Goal: Task Accomplishment & Management: Complete application form

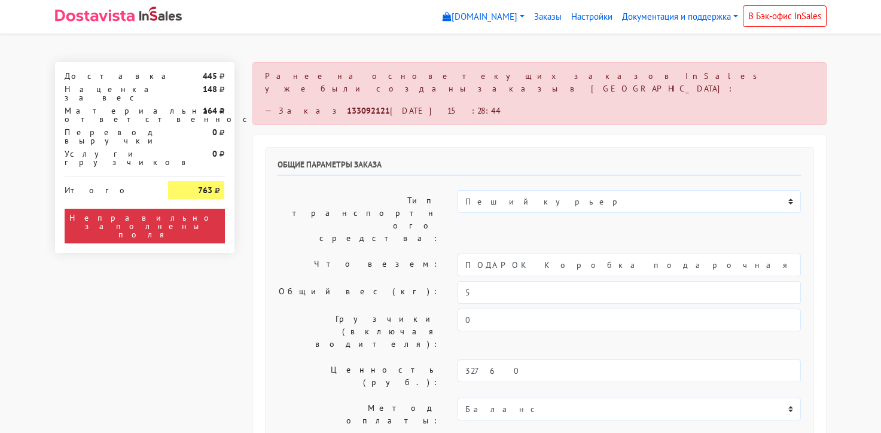
select select "11:00"
select select "20:00"
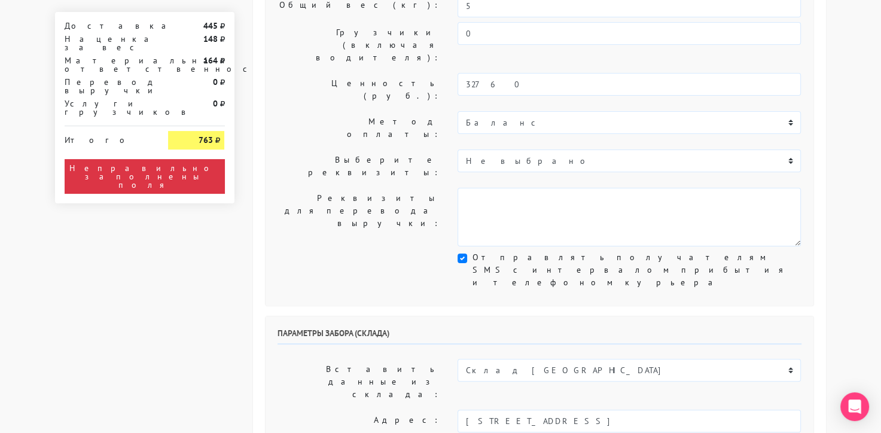
scroll to position [326, 0]
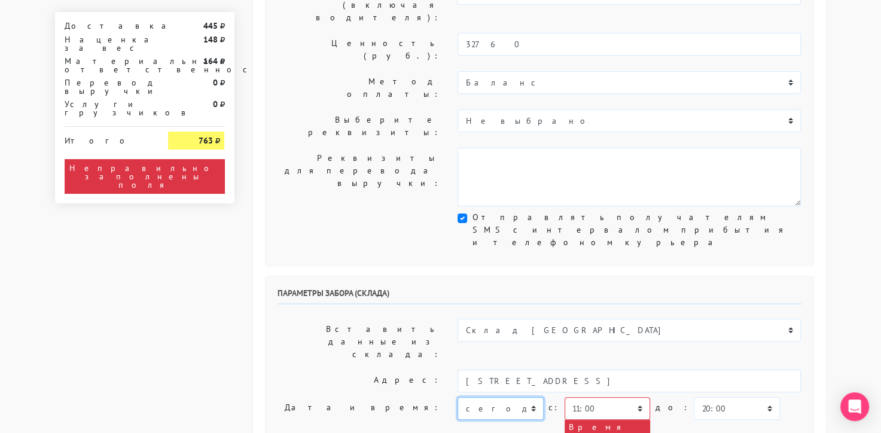
click at [529, 397] on select "[DATE] [DATE] [DATE] [DATE] [DATE] [DATE] [DATE] [DATE] [DATE]" at bounding box center [499, 408] width 85 height 23
select select "[DATE]"
click at [457, 397] on select "[DATE] [DATE] [DATE] [DATE] [DATE] [DATE] [DATE] [DATE] [DATE]" at bounding box center [499, 408] width 85 height 23
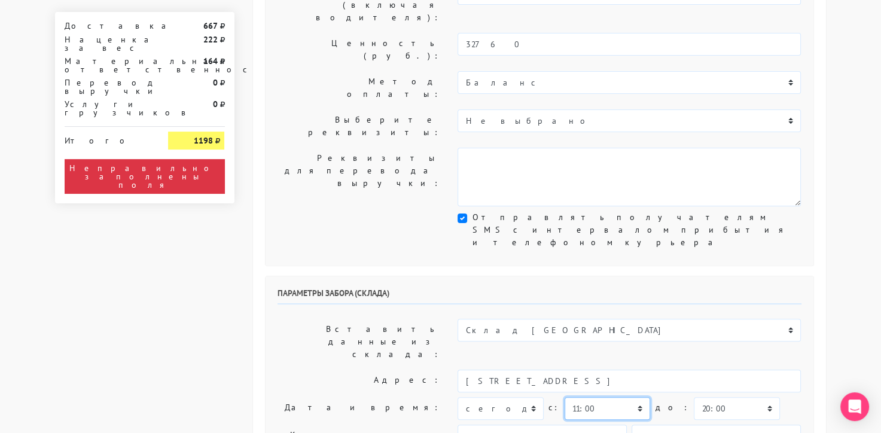
click at [593, 397] on select "00:00 00:30 01:00 01:30 02:00 02:30 03:00 03:30 04:00 04:30 05:00 05:30 06:00 0…" at bounding box center [606, 408] width 85 height 23
click at [693, 397] on select "00:00 00:30 01:00 01:30 02:00 02:30 03:00 03:30 04:00 04:30 05:00 05:30 06:00 0…" at bounding box center [735, 408] width 85 height 23
select select "12:00"
click at [693, 397] on select "00:00 00:30 01:00 01:30 02:00 02:30 03:00 03:30 04:00 04:30 05:00 05:30 06:00 0…" at bounding box center [735, 408] width 85 height 23
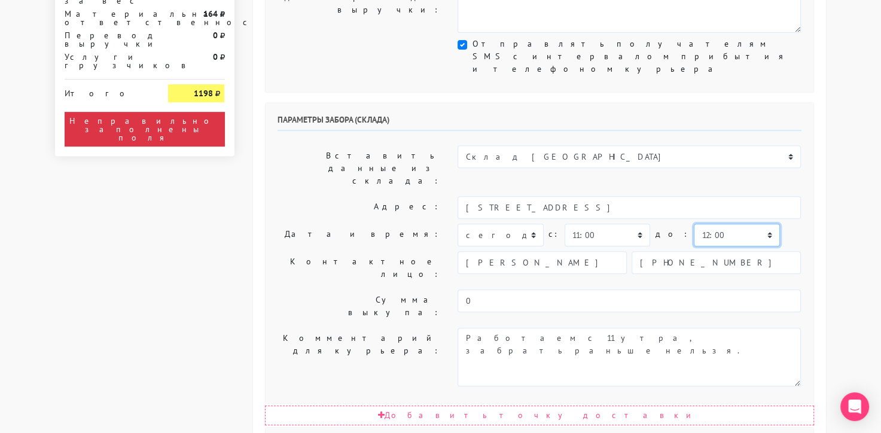
scroll to position [564, 0]
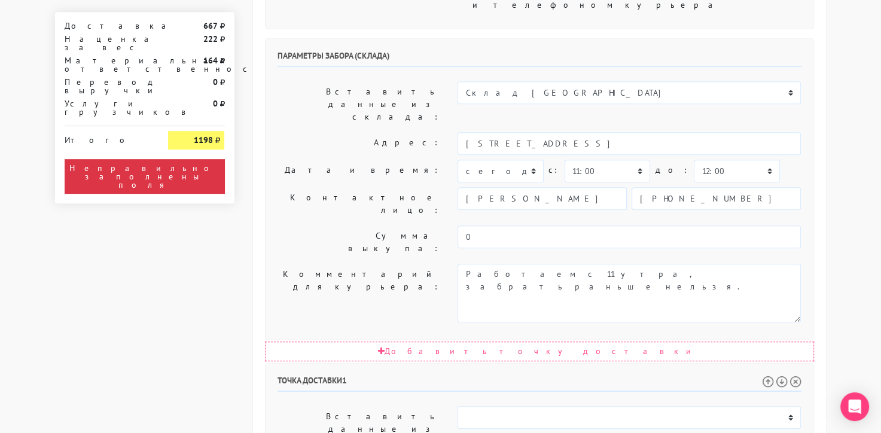
select select "[DATE]"
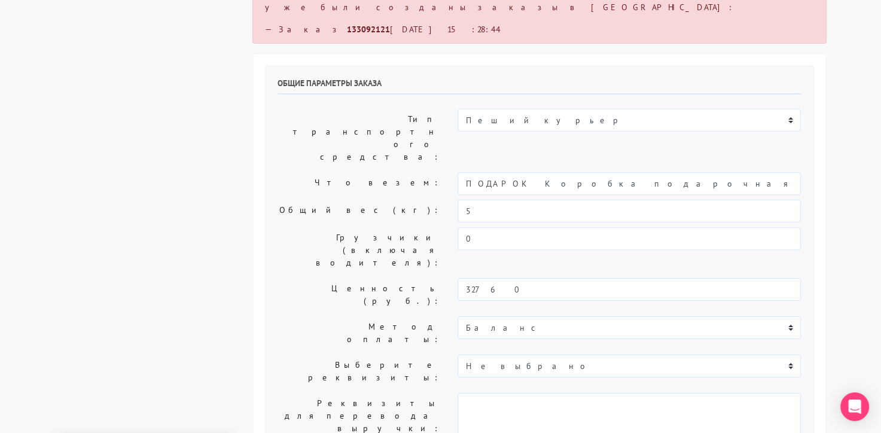
scroll to position [0, 0]
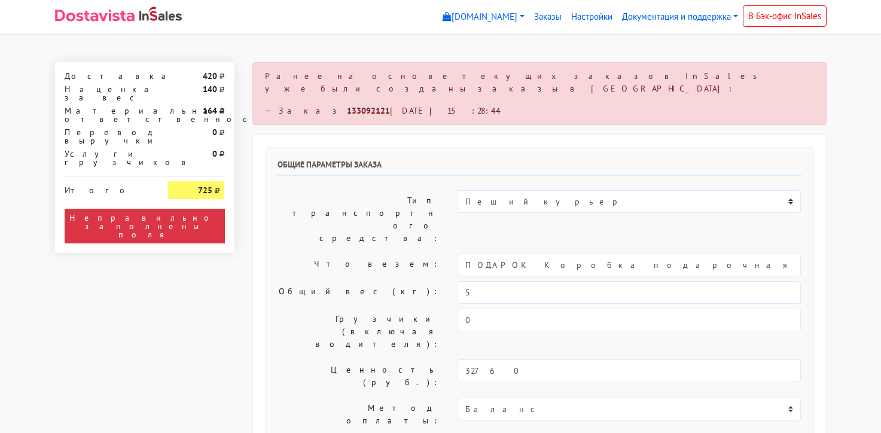
select select "11:00"
select select "20:00"
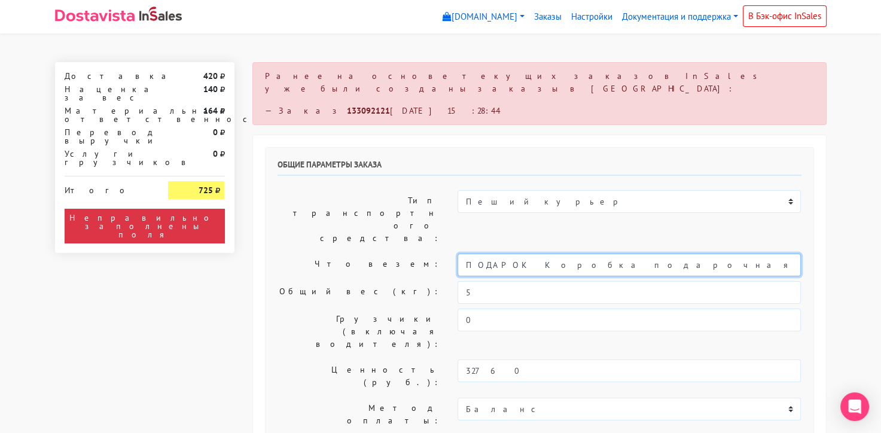
click at [543, 253] on input "ПОДАРОК Коробка подарочная оранжевая" at bounding box center [628, 264] width 343 height 23
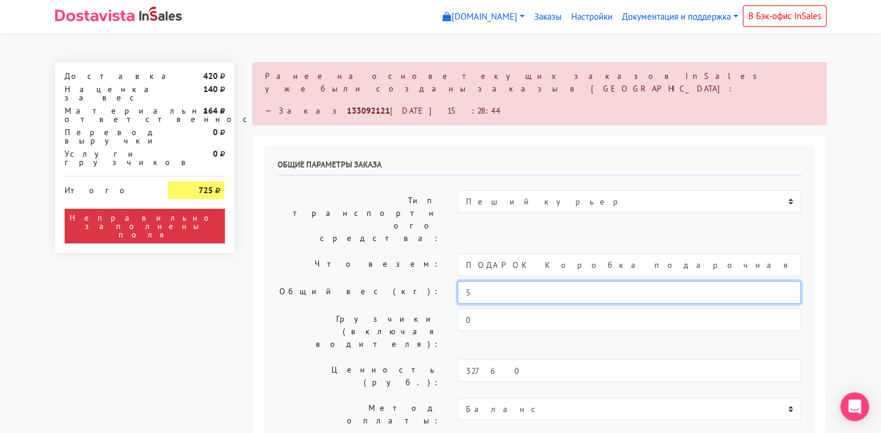
click at [485, 281] on input "5" at bounding box center [628, 292] width 343 height 23
type input "0,5"
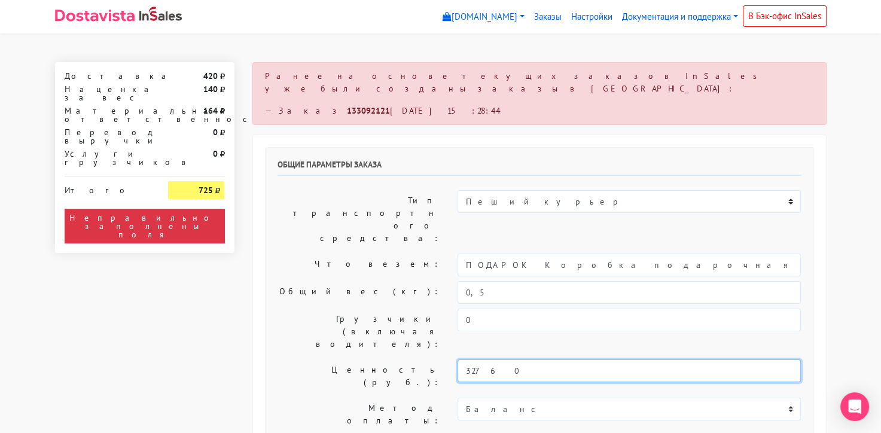
click at [487, 359] on input "32760" at bounding box center [628, 370] width 343 height 23
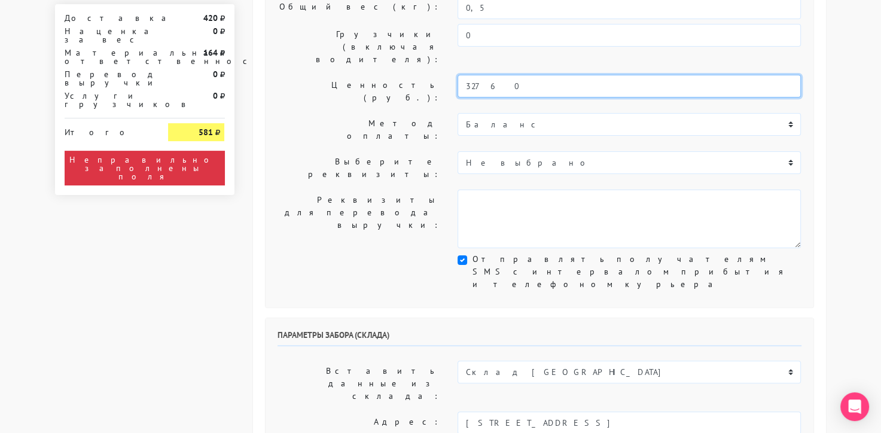
scroll to position [285, 0]
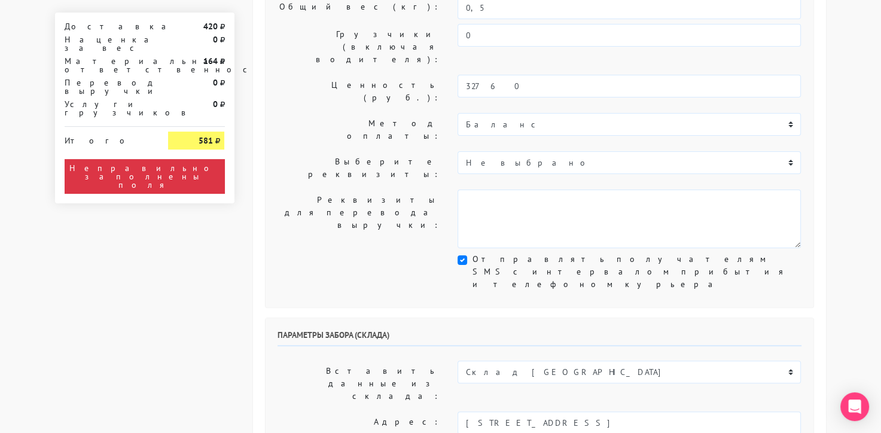
select select "[DATE]"
select select "12:00"
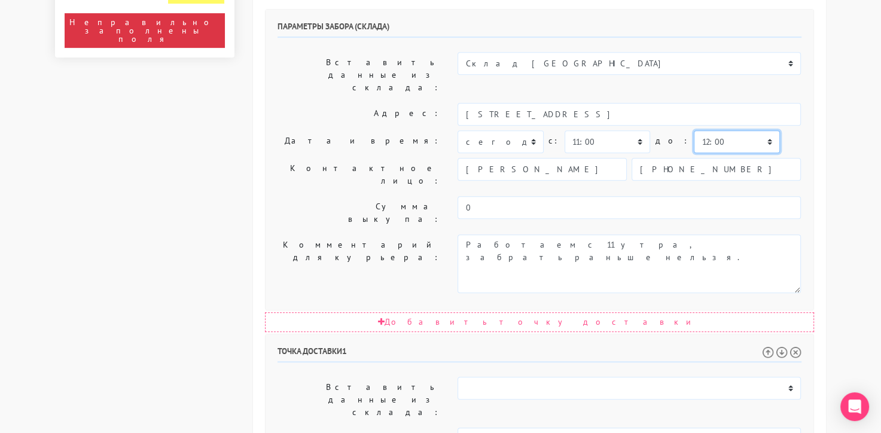
scroll to position [593, 0]
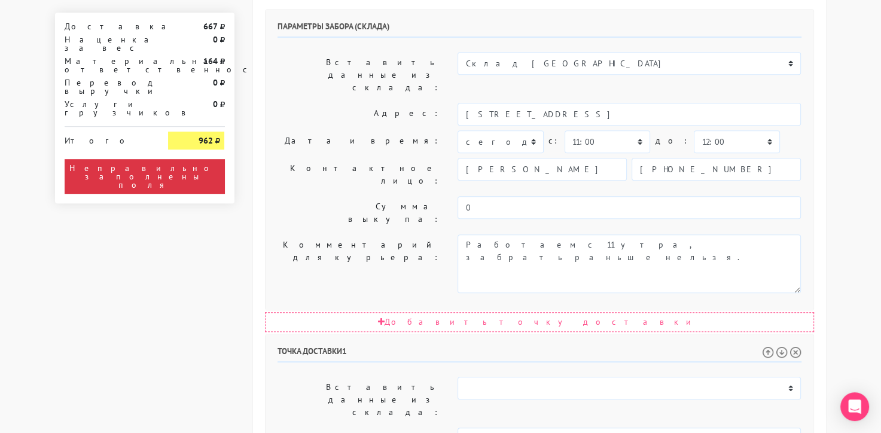
select select "[DATE]"
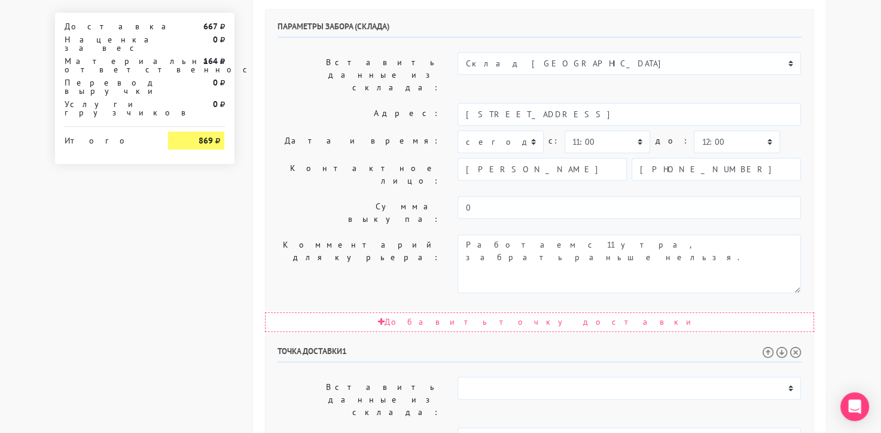
click at [828, 232] on div "Ранее на основе текущих заказов InSales уже были созданы заказы в Dostavista: —…" at bounding box center [539, 143] width 592 height 1348
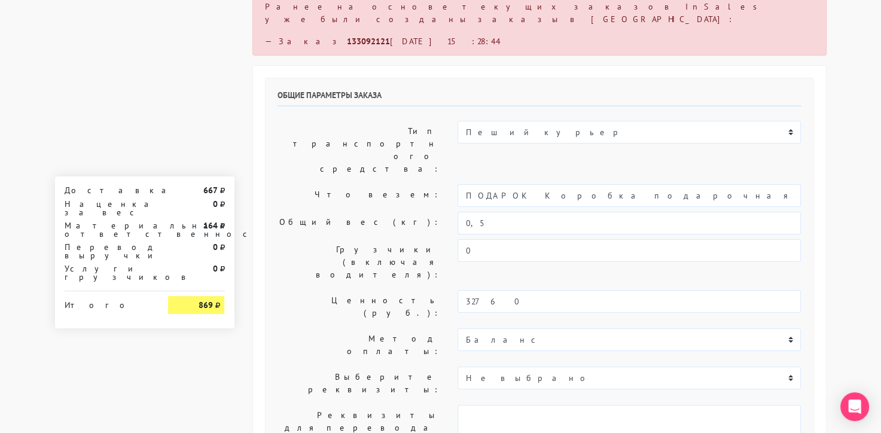
scroll to position [0, 0]
